Goal: Information Seeking & Learning: Find specific page/section

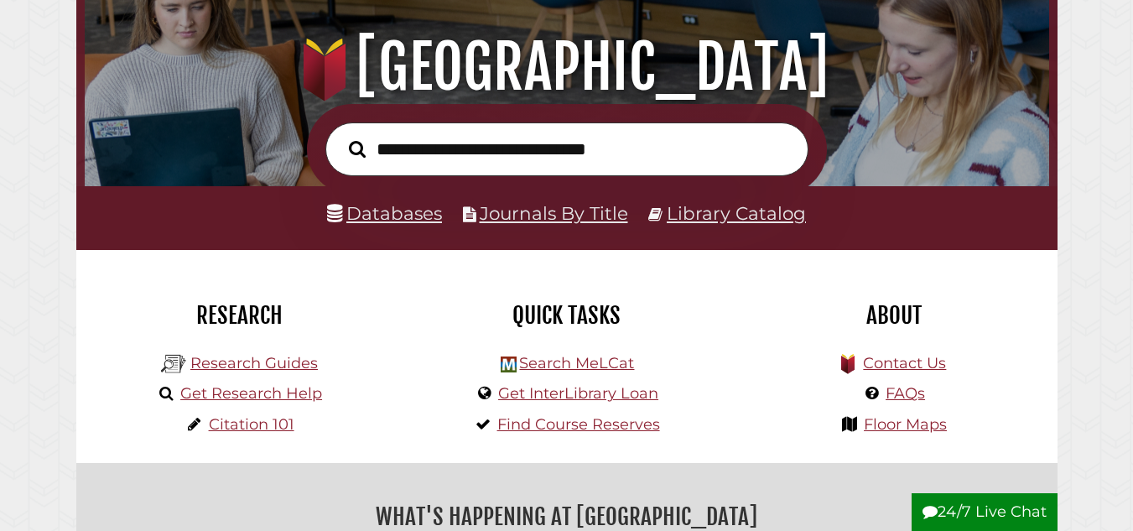
scroll to position [174, 0]
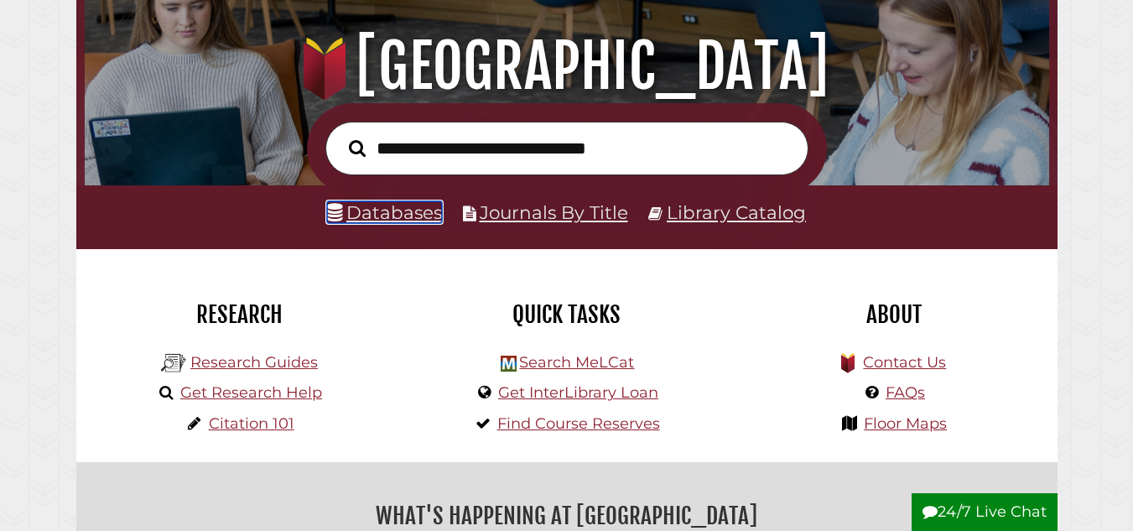
click at [380, 216] on link "Databases" at bounding box center [384, 212] width 115 height 22
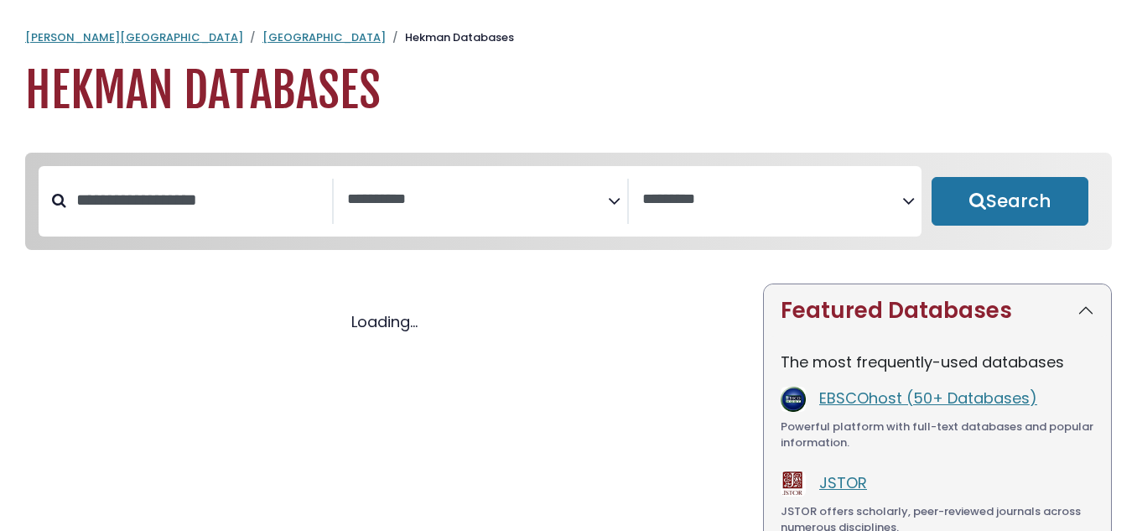
select select "Database Subject Filter"
select select "Database Vendors Filter"
select select "Database Subject Filter"
select select "Database Vendors Filter"
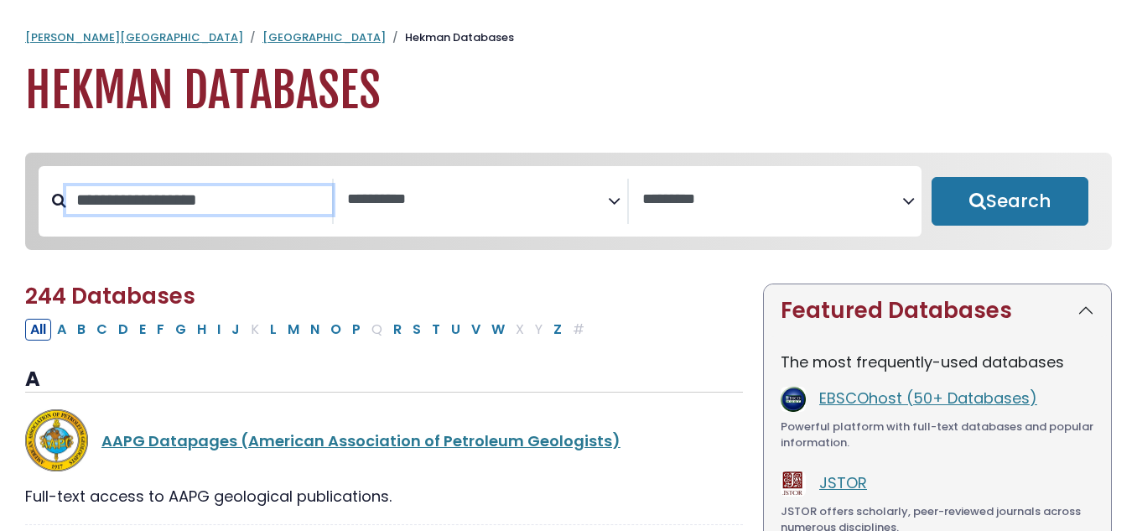
click at [210, 198] on input "Search database by title or keyword" at bounding box center [199, 200] width 266 height 28
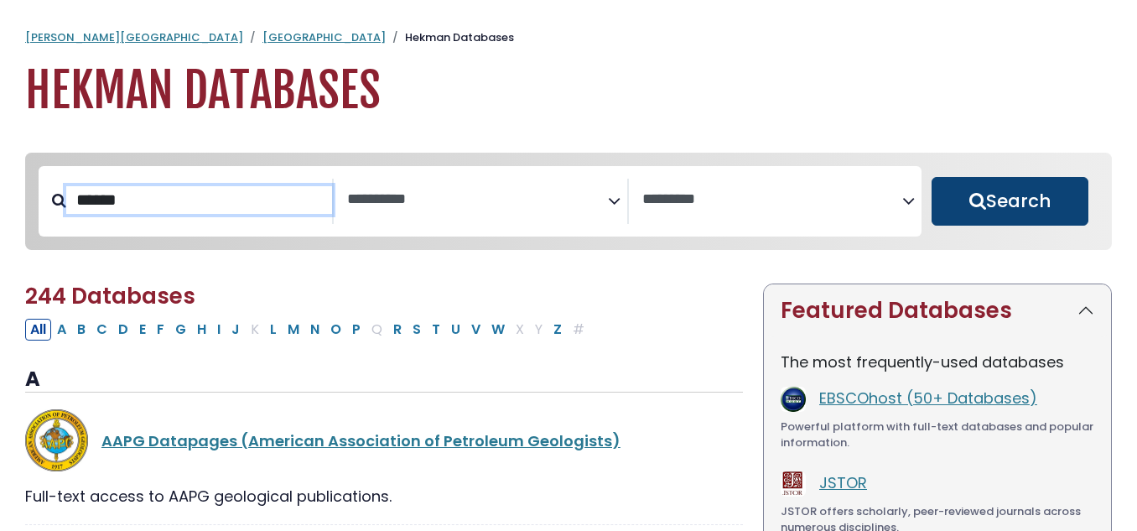
type input "******"
click at [1028, 190] on button "Search" at bounding box center [1010, 201] width 157 height 49
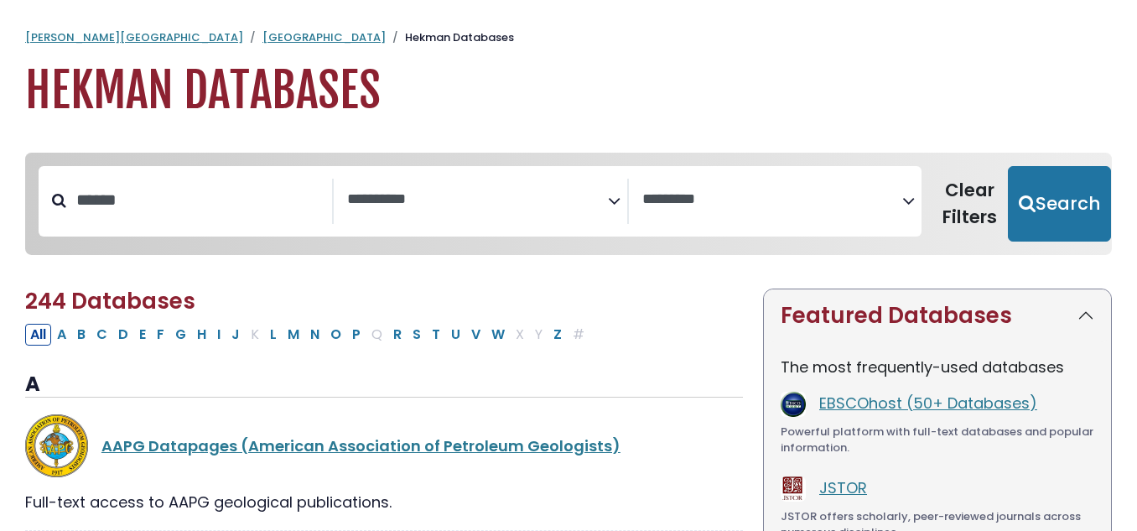
select select "Database Subject Filter"
select select "Database Vendors Filter"
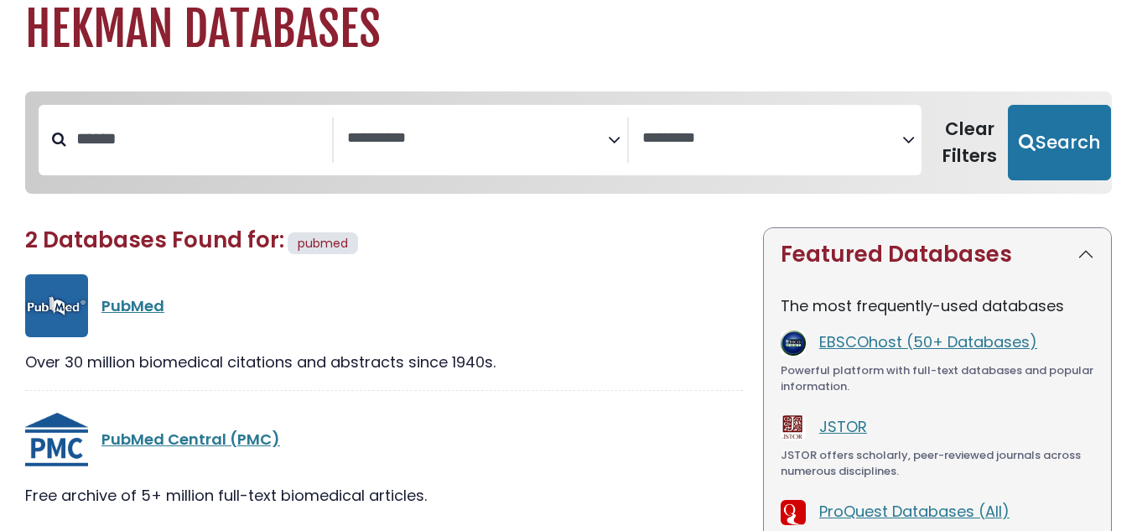
scroll to position [64, 0]
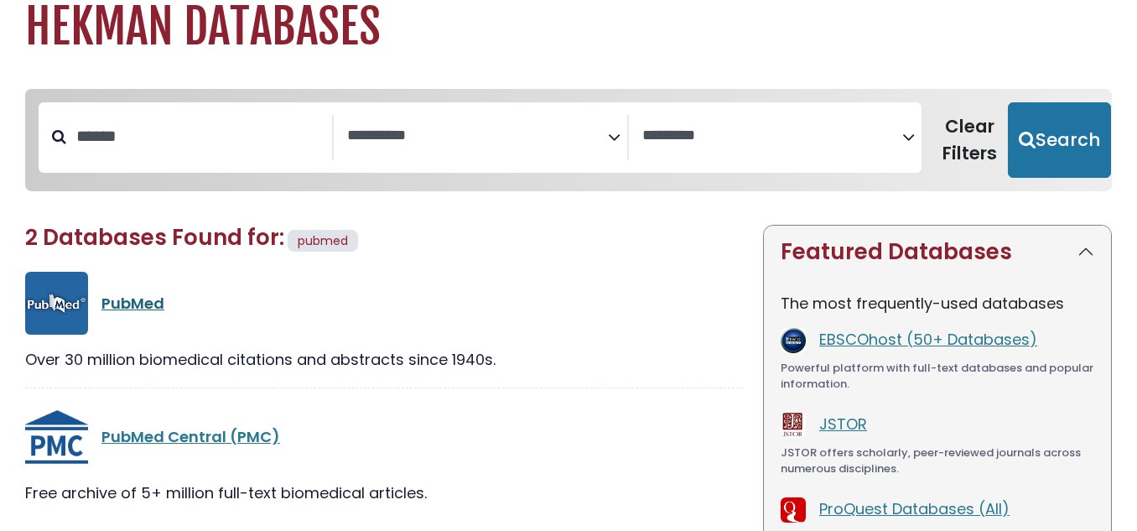
click at [148, 305] on link "PubMed" at bounding box center [132, 303] width 63 height 21
